Goal: Task Accomplishment & Management: Use online tool/utility

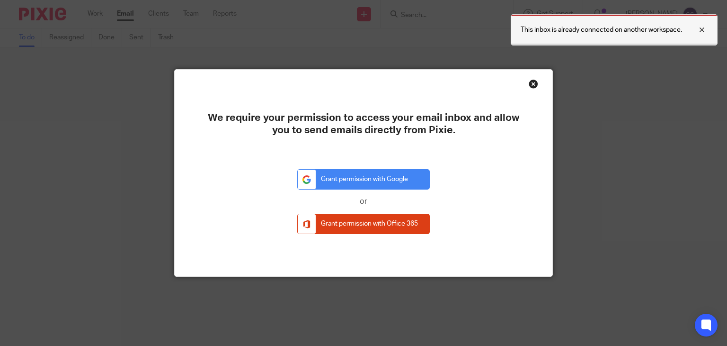
click at [701, 29] on div at bounding box center [695, 29] width 26 height 11
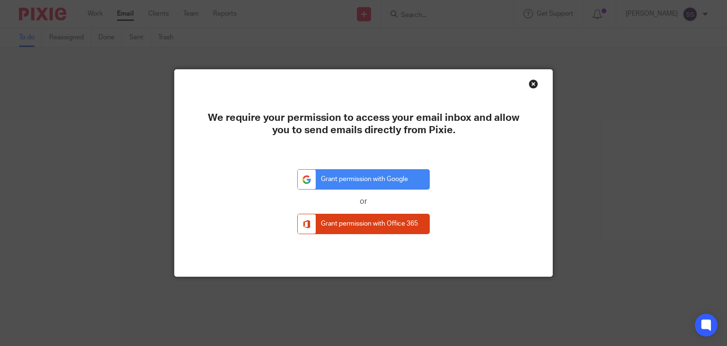
click at [530, 85] on div "Close this dialog window" at bounding box center [533, 83] width 9 height 9
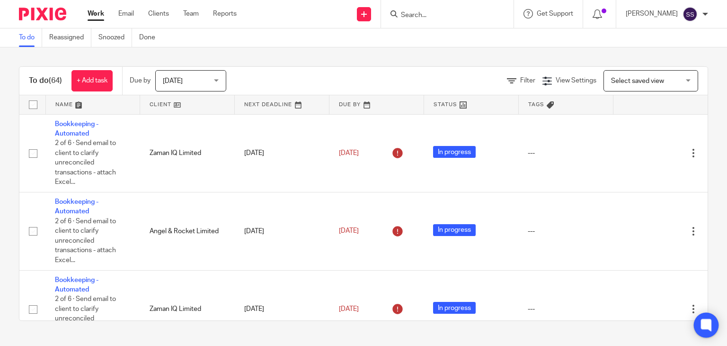
click at [706, 332] on icon at bounding box center [707, 325] width 16 height 16
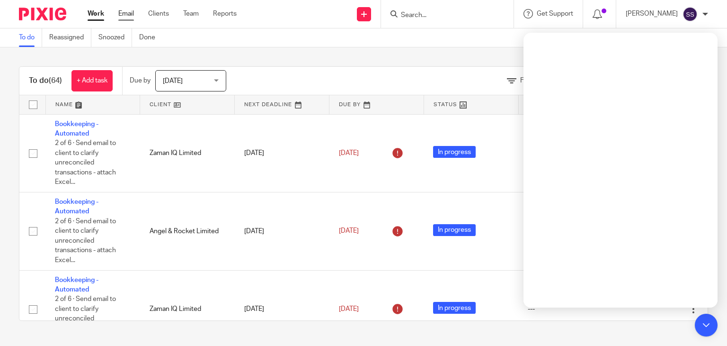
click at [119, 18] on link "Email" at bounding box center [126, 13] width 16 height 9
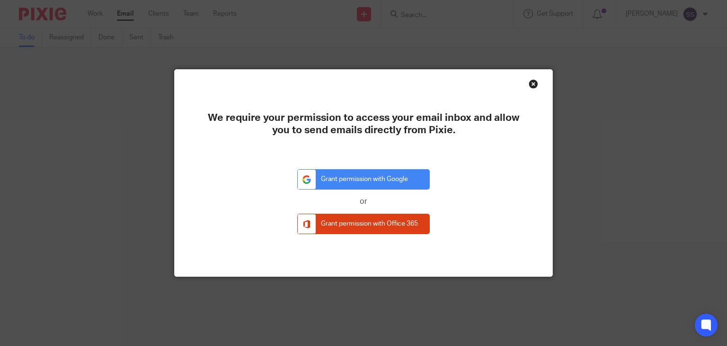
click at [529, 84] on div "Close this dialog window" at bounding box center [533, 83] width 9 height 9
click at [533, 83] on div "Close this dialog window" at bounding box center [533, 83] width 9 height 9
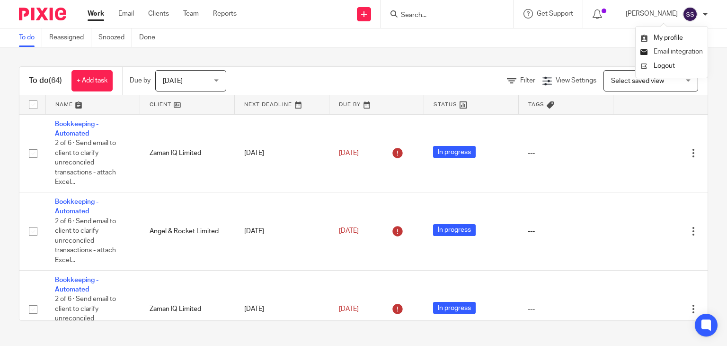
click at [697, 53] on span "Email integration" at bounding box center [678, 51] width 49 height 7
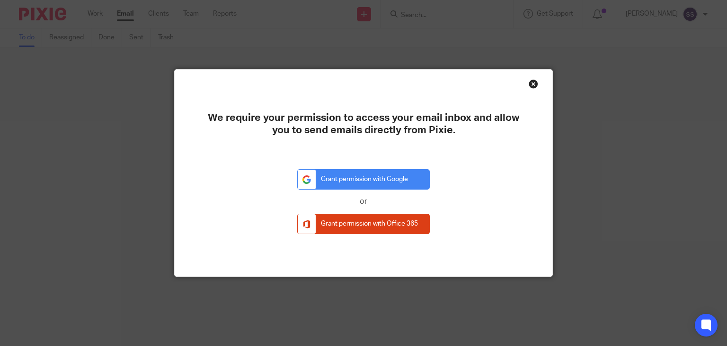
drag, startPoint x: 0, startPoint y: 0, endPoint x: 526, endPoint y: 83, distance: 532.5
click at [529, 83] on div "Close this dialog window" at bounding box center [533, 83] width 9 height 9
click at [529, 80] on div "Close this dialog window" at bounding box center [533, 83] width 9 height 9
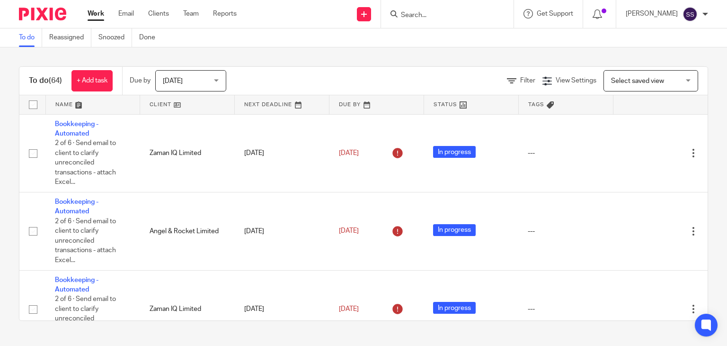
click at [116, 18] on ul "Work Email Clients Team Reports" at bounding box center [169, 13] width 163 height 9
click at [127, 17] on link "Email" at bounding box center [126, 13] width 16 height 9
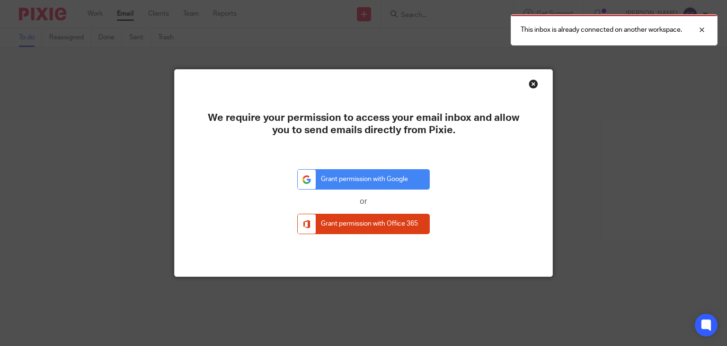
click at [529, 82] on div "Close this dialog window" at bounding box center [533, 83] width 9 height 9
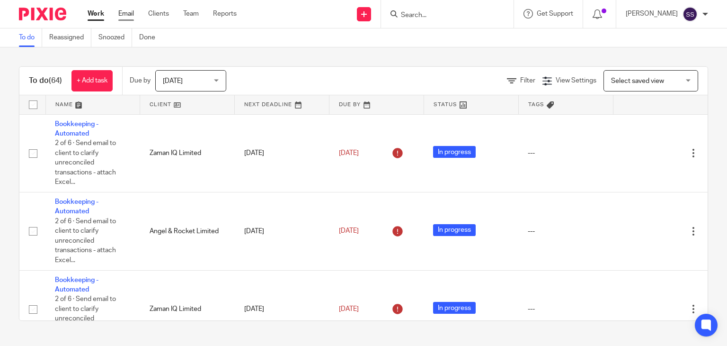
click at [124, 16] on link "Email" at bounding box center [126, 13] width 16 height 9
